Goal: Find specific fact: Find specific fact

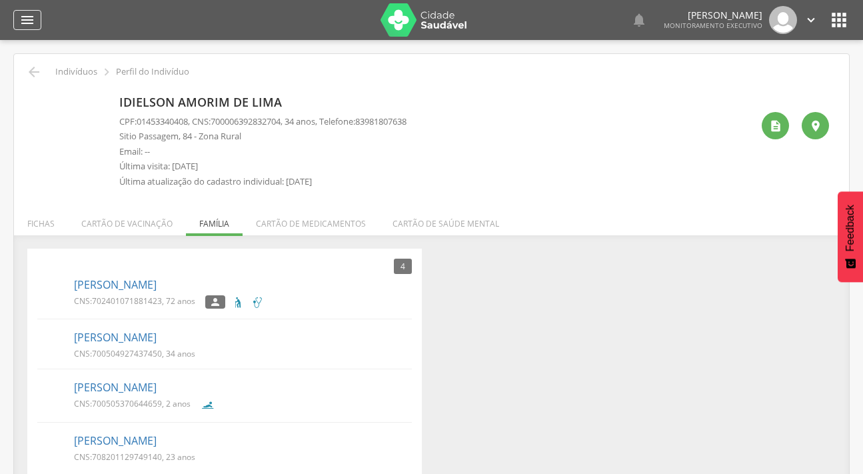
click at [28, 18] on icon "" at bounding box center [27, 20] width 16 height 16
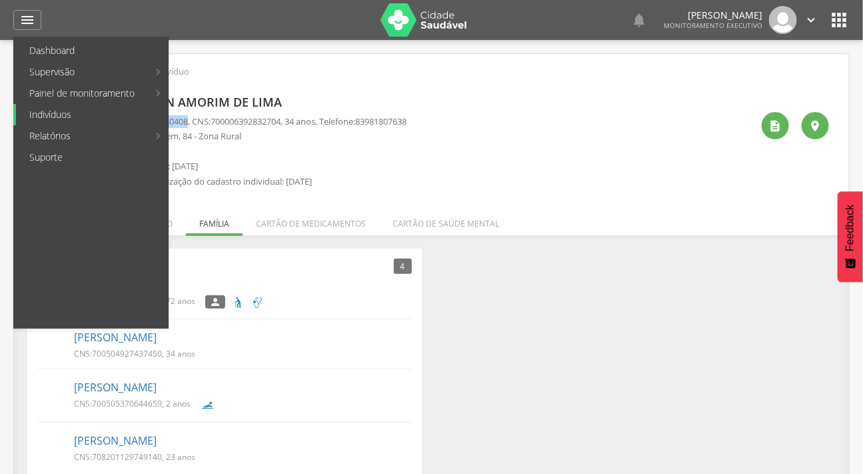
click at [68, 110] on link "Indivíduos" at bounding box center [92, 114] width 152 height 21
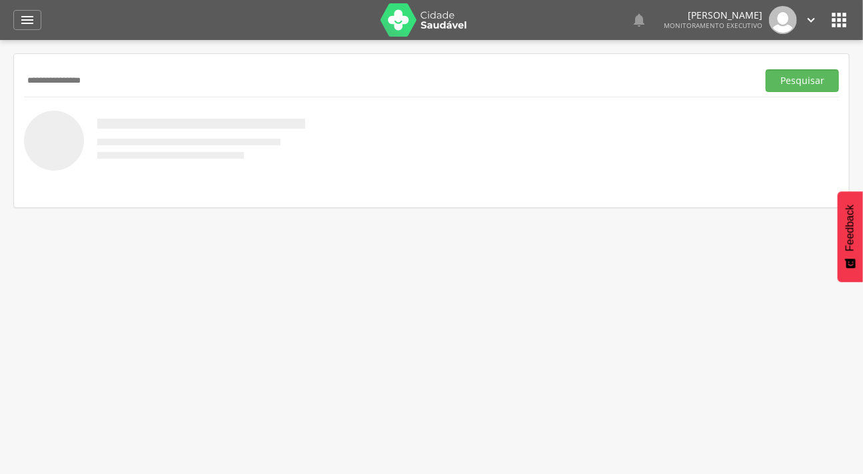
click at [766, 69] on button "Pesquisar" at bounding box center [802, 80] width 73 height 23
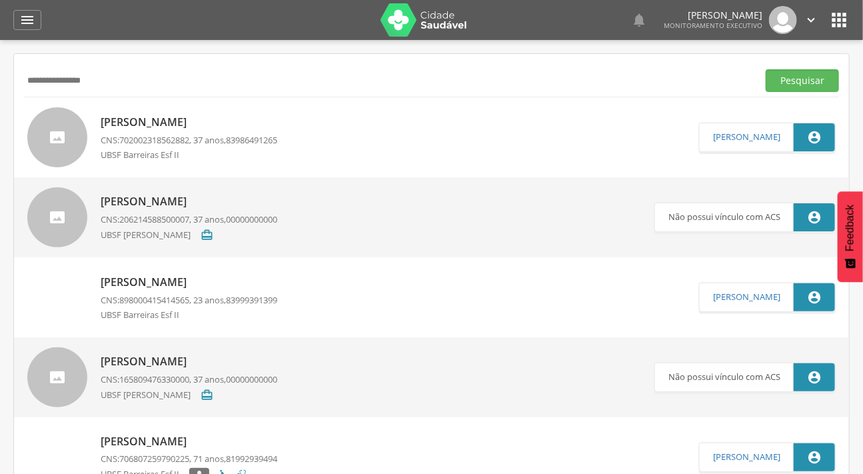
click at [155, 85] on input "**********" at bounding box center [388, 80] width 728 height 23
type input "**********"
click at [766, 69] on button "Pesquisar" at bounding box center [802, 80] width 73 height 23
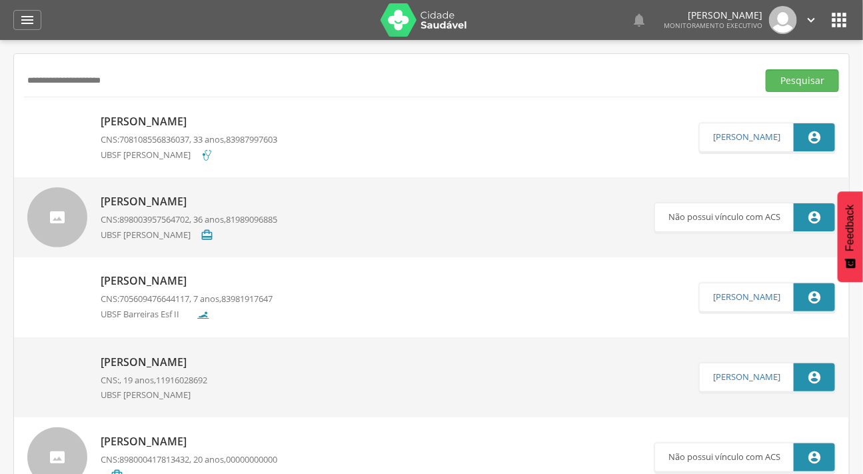
click at [75, 115] on img at bounding box center [57, 115] width 60 height 0
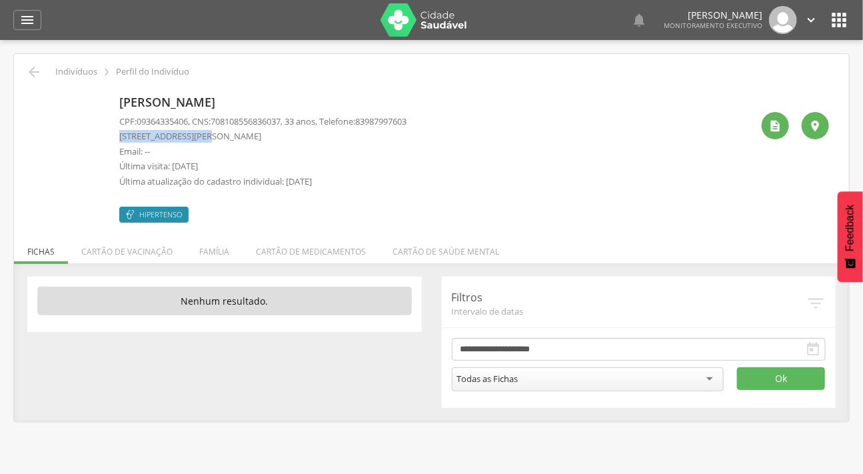
drag, startPoint x: 205, startPoint y: 137, endPoint x: 120, endPoint y: 129, distance: 85.6
click at [120, 130] on p "[STREET_ADDRESS][PERSON_NAME]" at bounding box center [262, 136] width 287 height 13
click at [213, 250] on li "Família" at bounding box center [214, 248] width 57 height 31
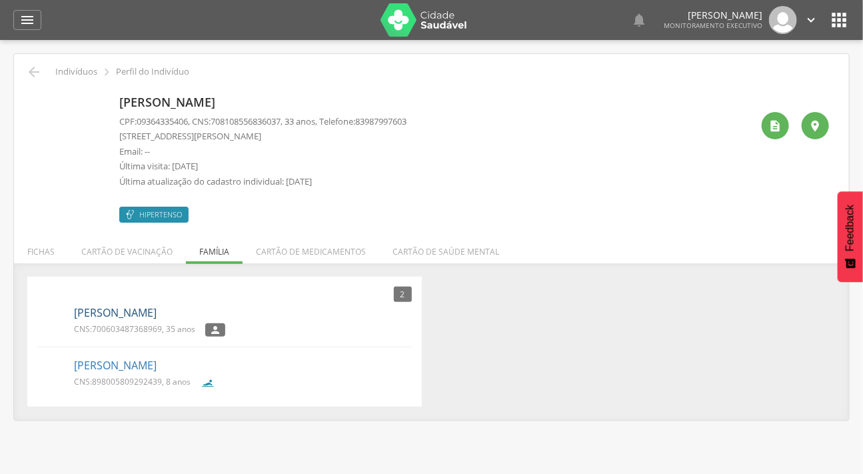
click at [140, 315] on link "[PERSON_NAME]" at bounding box center [115, 312] width 83 height 15
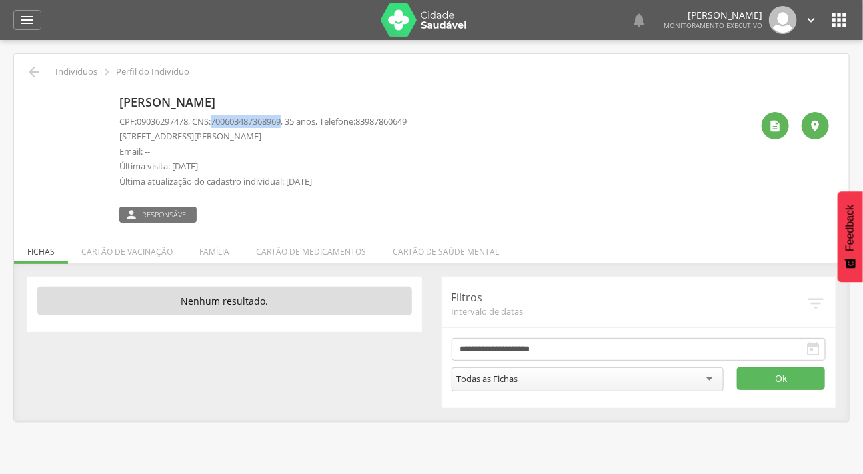
drag, startPoint x: 292, startPoint y: 120, endPoint x: 218, endPoint y: 116, distance: 74.1
click at [218, 116] on p "CPF: 09036297478 , CNS: [PHONE_NUMBER] , 35 anos, Telefone: [PHONE_NUMBER]" at bounding box center [262, 121] width 287 height 13
copy span "700603487368969"
